Goal: Information Seeking & Learning: Learn about a topic

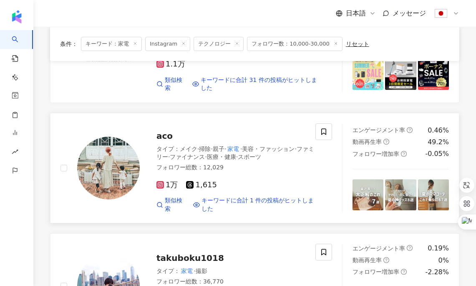
click at [166, 131] on span "aco" at bounding box center [165, 136] width 16 height 10
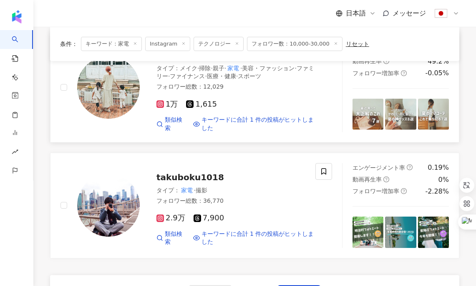
scroll to position [1409, 0]
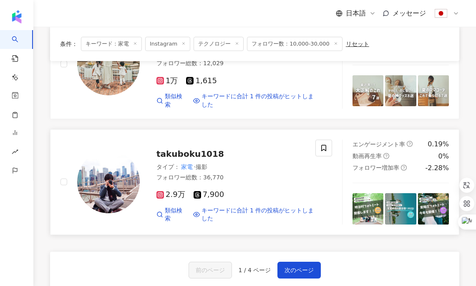
click at [193, 149] on span "takuboku1018" at bounding box center [191, 154] width 68 height 10
click at [305, 266] on span "次のページ" at bounding box center [299, 269] width 29 height 7
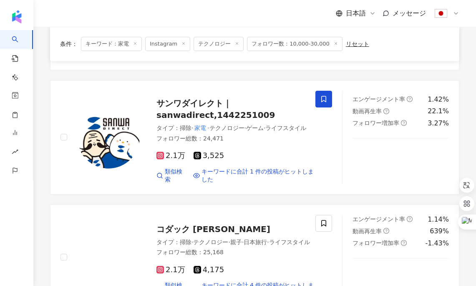
scroll to position [301, 0]
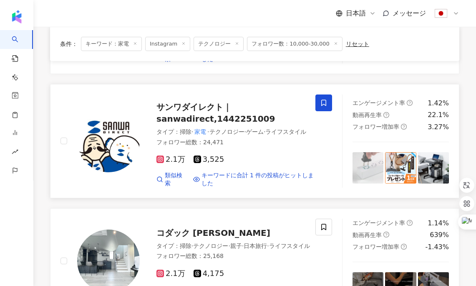
click at [196, 114] on span "サンワダイレクト｜sanwadirect,1442251009" at bounding box center [216, 113] width 119 height 22
click at [261, 47] on span "フォロワー数：10,000-30,000" at bounding box center [295, 44] width 96 height 14
click at [284, 43] on span "フォロワー数：10,000-30,000" at bounding box center [295, 44] width 96 height 14
click at [330, 46] on span "フォロワー数：10,000-30,000" at bounding box center [295, 44] width 96 height 14
click at [334, 45] on icon at bounding box center [336, 43] width 4 height 4
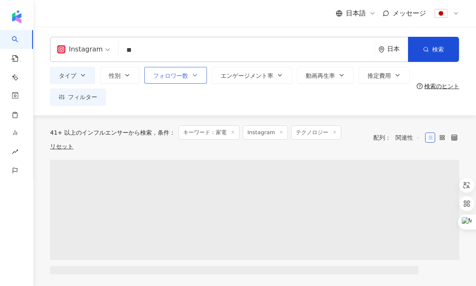
click at [198, 76] on icon "button" at bounding box center [195, 75] width 7 height 7
type input "*"
type input "*******"
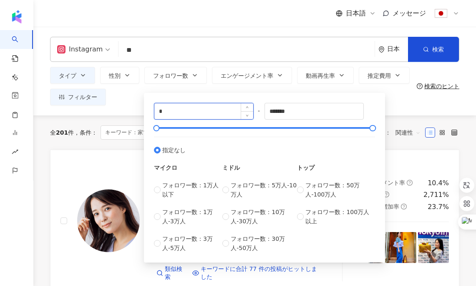
click at [183, 113] on input "*" at bounding box center [204, 111] width 99 height 16
type input "*****"
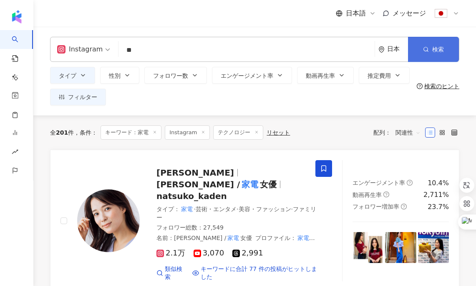
click at [443, 49] on span "検索" at bounding box center [439, 49] width 12 height 7
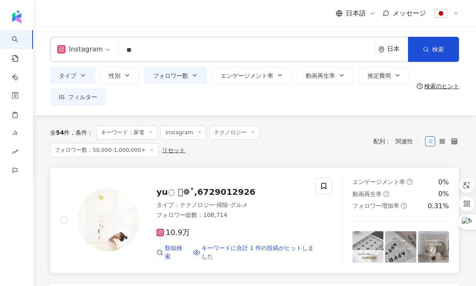
click at [222, 188] on span "yu◌ ͙❁˚,6729012926" at bounding box center [206, 192] width 99 height 10
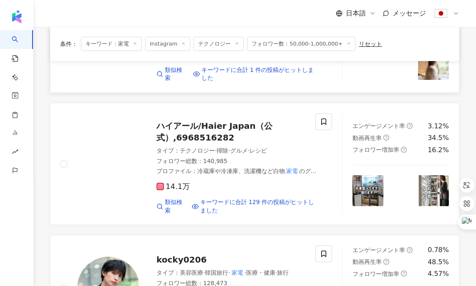
scroll to position [283, 0]
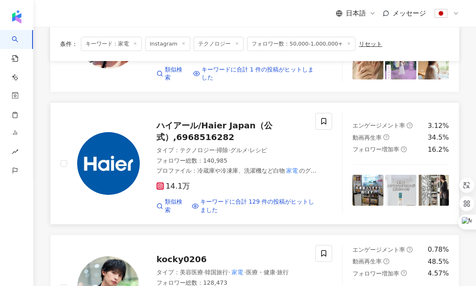
click at [184, 129] on div "ハイアール/Haier Japan（公式）,6968516282" at bounding box center [238, 130] width 162 height 23
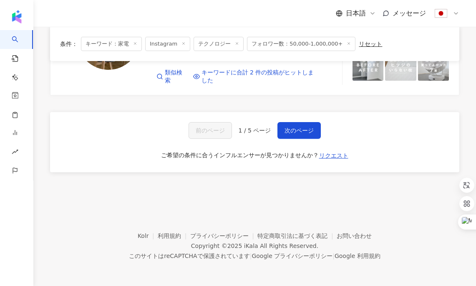
scroll to position [1557, 0]
click at [288, 132] on span "次のページ" at bounding box center [299, 130] width 29 height 7
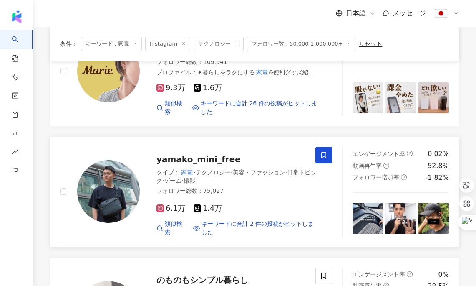
scroll to position [390, 0]
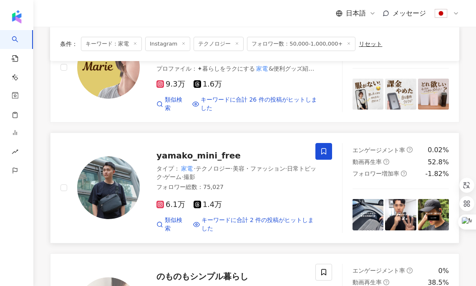
click at [200, 155] on span "yamako_mini_free" at bounding box center [199, 155] width 84 height 10
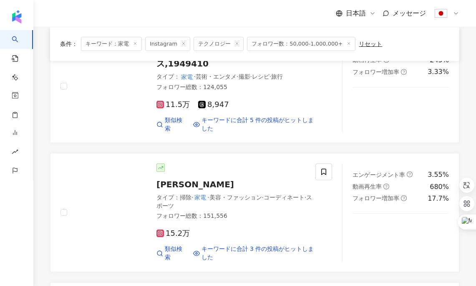
scroll to position [867, 0]
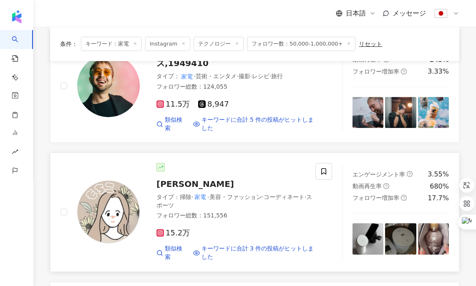
click at [202, 179] on span "mochiko_benri" at bounding box center [196, 184] width 78 height 10
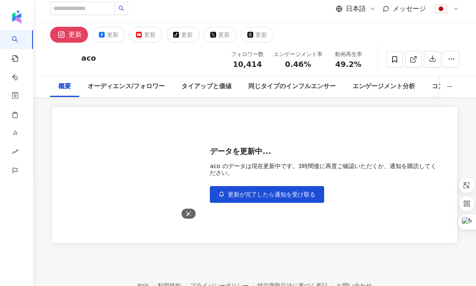
scroll to position [10, 0]
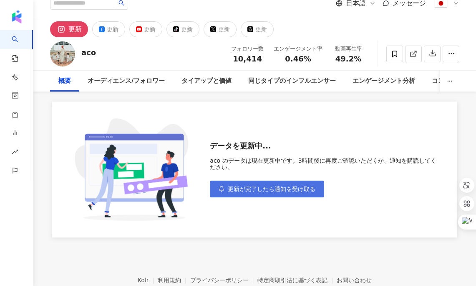
click at [234, 190] on span "更新が完了したら通知を受け取る" at bounding box center [272, 188] width 88 height 7
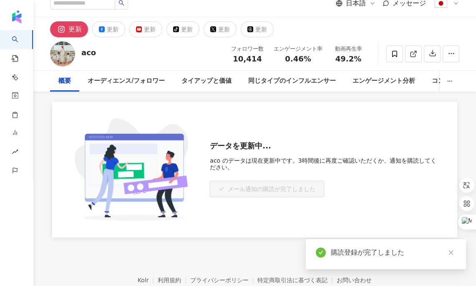
scroll to position [0, 0]
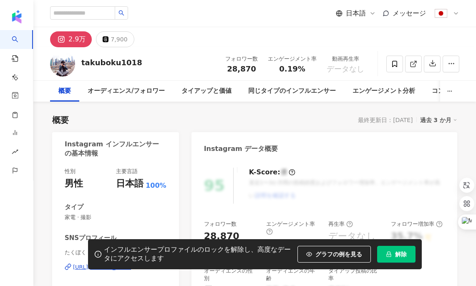
click at [397, 254] on span "解除" at bounding box center [401, 254] width 12 height 7
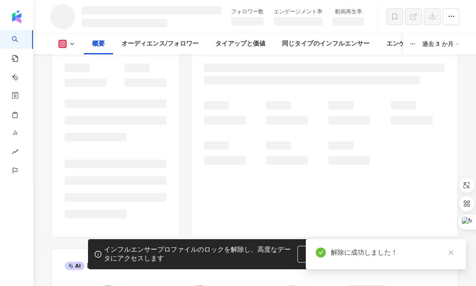
scroll to position [104, 0]
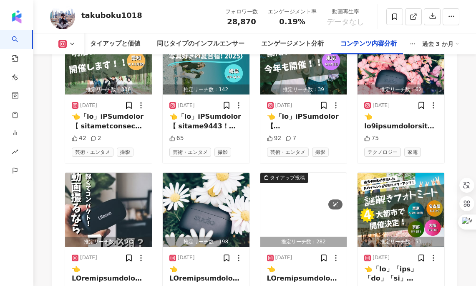
scroll to position [2644, 0]
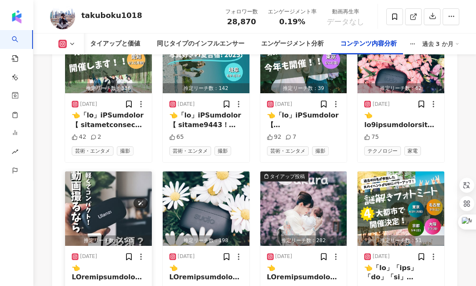
click at [129, 178] on img "button" at bounding box center [108, 208] width 87 height 74
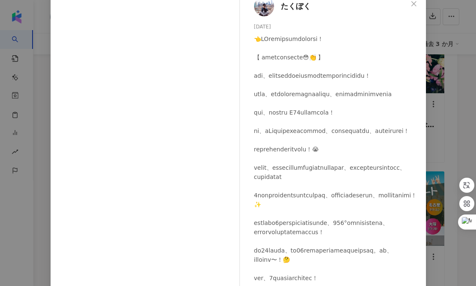
scroll to position [0, 0]
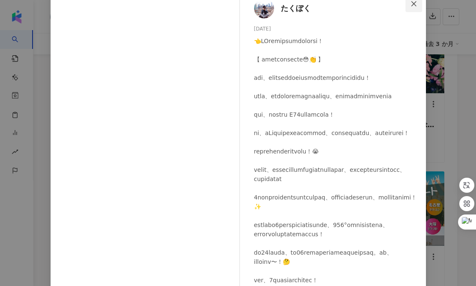
click at [412, 7] on button "Close" at bounding box center [414, 3] width 17 height 17
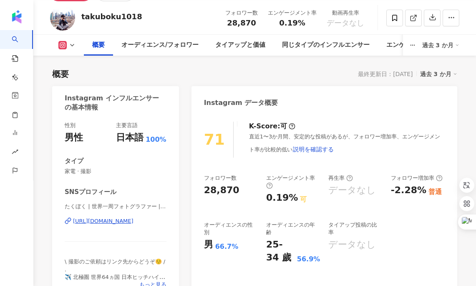
scroll to position [11, 0]
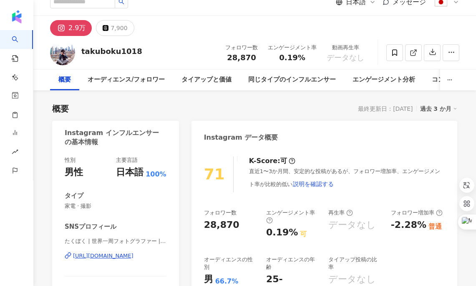
click at [119, 258] on div "https://www.instagram.com/takuboku1018/" at bounding box center [103, 256] width 61 height 8
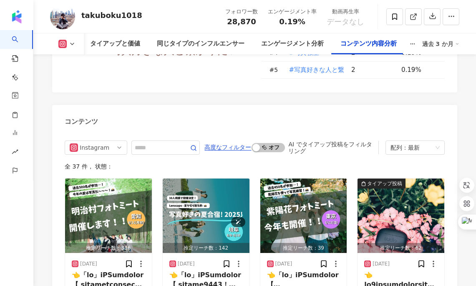
scroll to position [2473, 0]
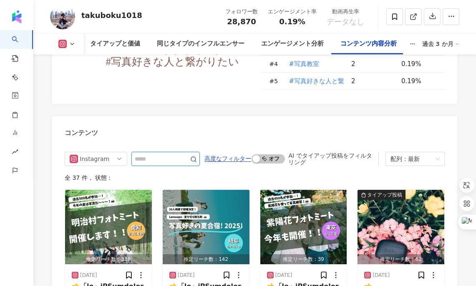
click at [165, 154] on input "text" at bounding box center [156, 159] width 43 height 10
type input "*"
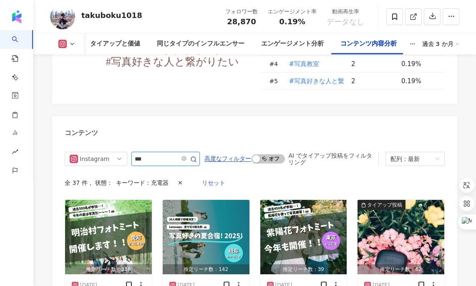
scroll to position [2503, 0]
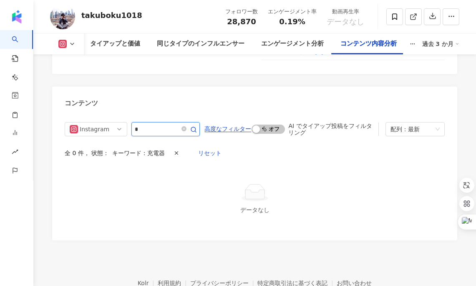
type input "*"
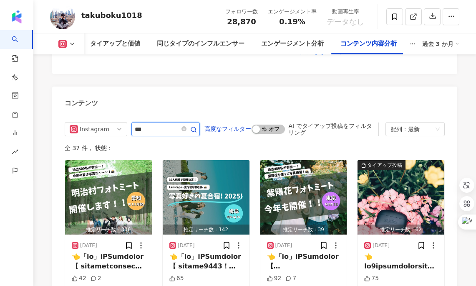
type input "***"
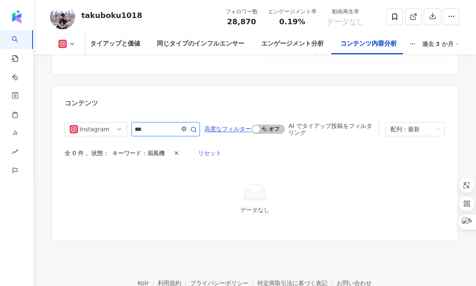
click at [186, 126] on icon "close-circle" at bounding box center [184, 128] width 5 height 5
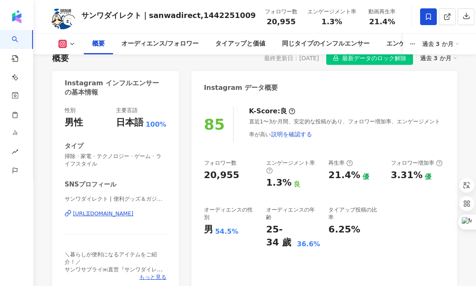
scroll to position [64, 0]
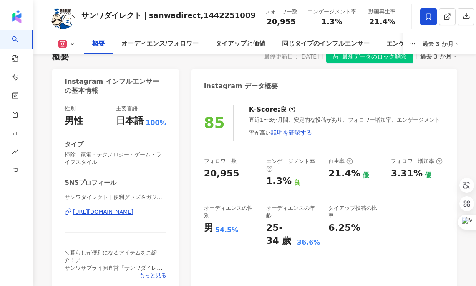
click at [120, 214] on div "https://www.instagram.com/sanwadirect/" at bounding box center [103, 212] width 61 height 8
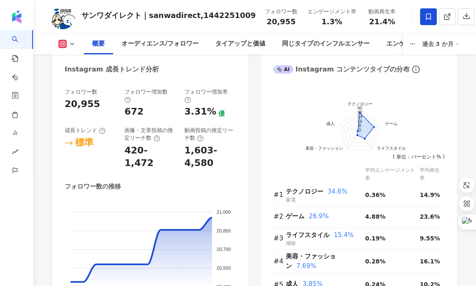
scroll to position [488, 0]
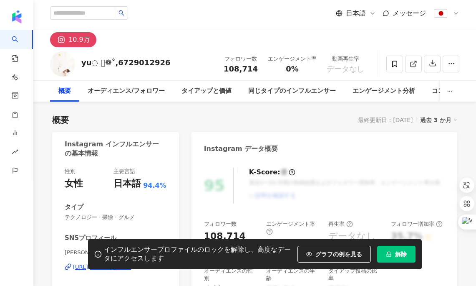
click at [398, 259] on button "解除" at bounding box center [396, 254] width 38 height 17
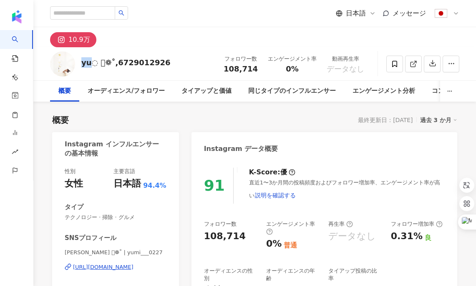
drag, startPoint x: 91, startPoint y: 62, endPoint x: 81, endPoint y: 62, distance: 9.6
click at [81, 62] on div "yu◌ ͙❁˚,6729012926" at bounding box center [125, 62] width 89 height 10
copy div "yu"
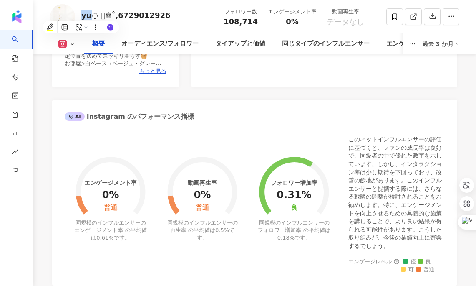
scroll to position [158, 0]
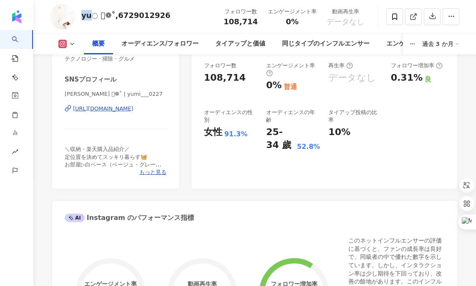
click at [134, 107] on div "[URL][DOMAIN_NAME]" at bounding box center [103, 109] width 61 height 8
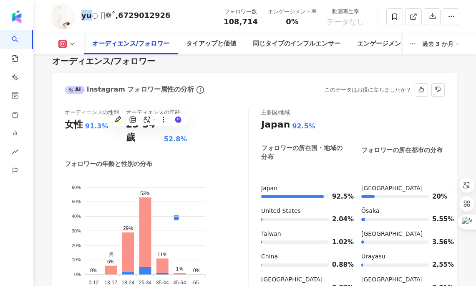
scroll to position [771, 0]
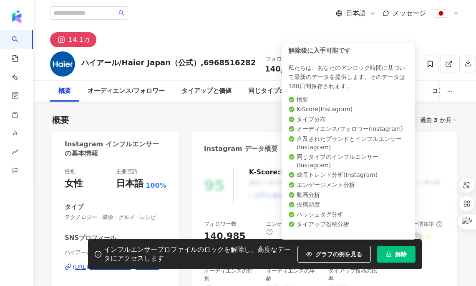
click at [408, 253] on button "解除" at bounding box center [396, 254] width 38 height 17
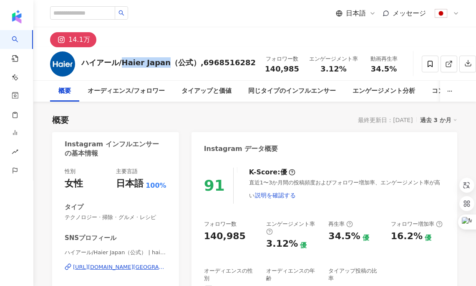
drag, startPoint x: 123, startPoint y: 61, endPoint x: 164, endPoint y: 63, distance: 41.4
click at [164, 63] on div "ハイアール/Haier Japan（公式）,6968516282" at bounding box center [168, 62] width 175 height 10
copy div "Haier Japan"
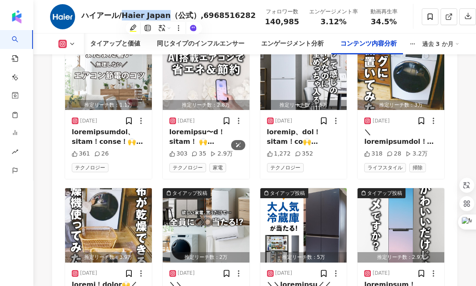
scroll to position [3012, 0]
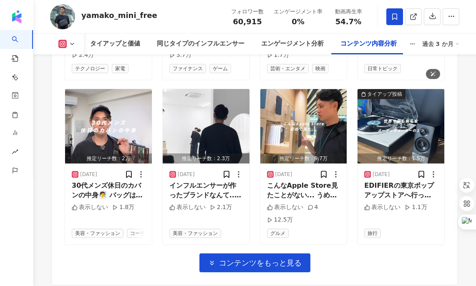
scroll to position [3072, 0]
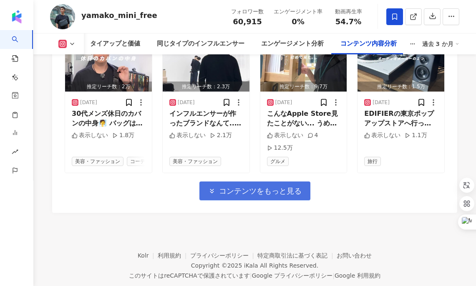
click at [296, 186] on span "コンテンツをもっと見る" at bounding box center [260, 190] width 83 height 9
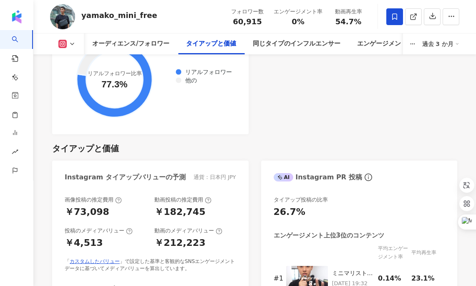
scroll to position [1150, 0]
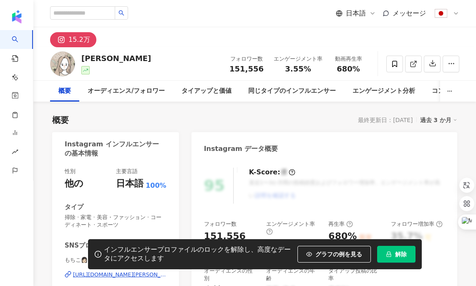
click at [400, 260] on button "解除" at bounding box center [396, 254] width 38 height 17
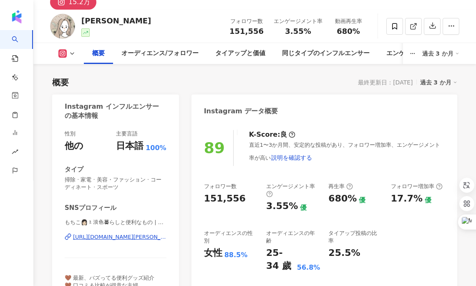
scroll to position [37, 0]
click at [132, 240] on div "[URL][DOMAIN_NAME][PERSON_NAME]" at bounding box center [120, 237] width 94 height 8
drag, startPoint x: 111, startPoint y: 22, endPoint x: 83, endPoint y: 18, distance: 29.1
click at [83, 18] on div "[PERSON_NAME]" at bounding box center [116, 21] width 70 height 10
copy div "mochiko"
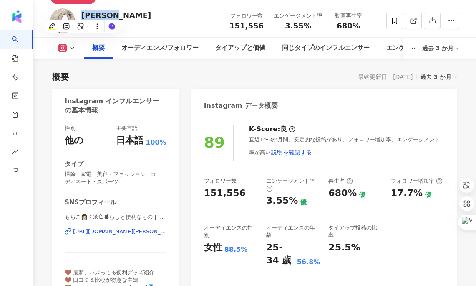
scroll to position [46, 0]
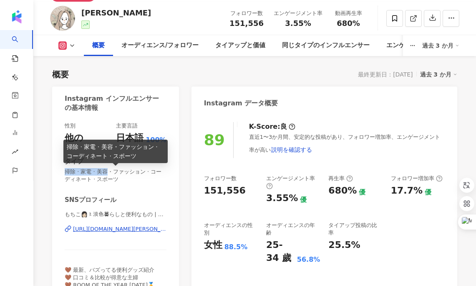
drag, startPoint x: 61, startPoint y: 172, endPoint x: 106, endPoint y: 174, distance: 45.1
click at [106, 174] on div "性別 他の 主要言語 日本語 100% タイプ 掃除 · 家電 · 美容・ファッション · コーディネート · スポーツ SNSプロフィール もちこ👩🏻〻淡色…" at bounding box center [115, 211] width 127 height 195
copy span "掃除 · 家電 · 美容"
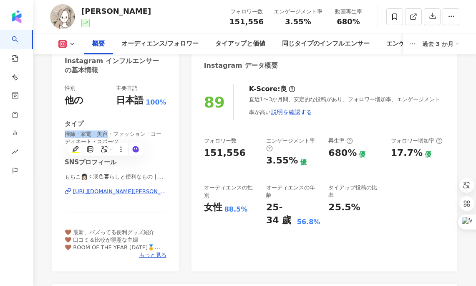
scroll to position [86, 0]
